Goal: Communication & Community: Ask a question

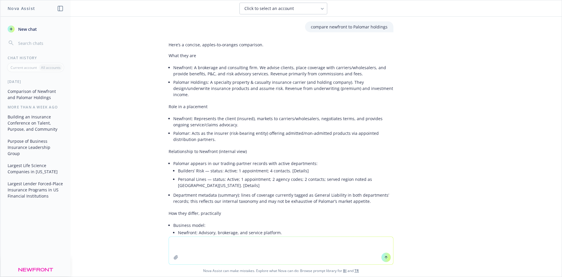
scroll to position [194, 0]
